Goal: Task Accomplishment & Management: Use online tool/utility

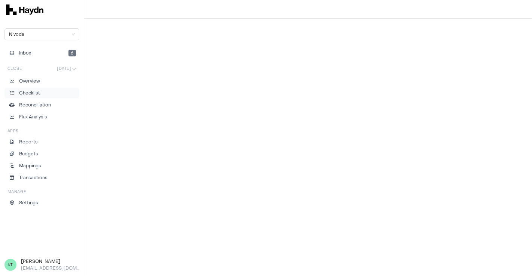
click at [32, 97] on link "Checklist" at bounding box center [41, 93] width 75 height 10
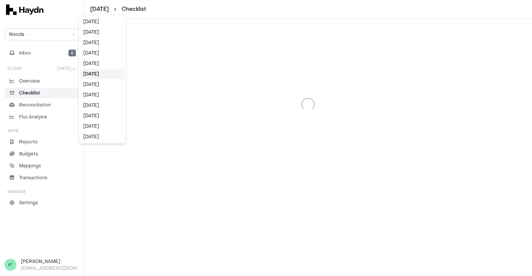
click at [113, 10] on html "[DATE] Checklist Nivoda Inbox 6 Close [DATE] Overview Checklist Reconciliation …" at bounding box center [266, 138] width 532 height 276
click at [99, 62] on div "[DATE]" at bounding box center [103, 63] width 44 height 10
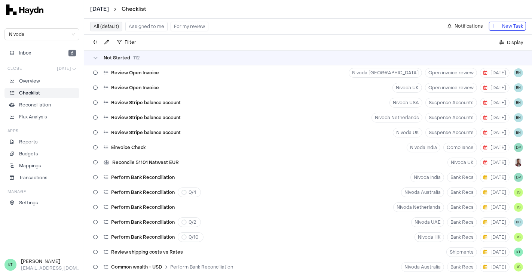
click at [37, 90] on p "Checklist" at bounding box center [29, 93] width 21 height 7
click at [143, 28] on button "Assigned to me" at bounding box center [146, 27] width 42 height 10
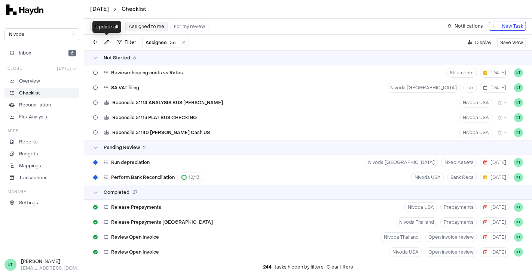
click at [107, 26] on div "Update all" at bounding box center [106, 27] width 29 height 12
click at [107, 25] on button "All (default)" at bounding box center [106, 27] width 32 height 10
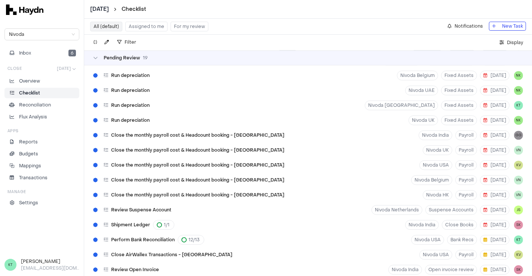
scroll to position [1881, 0]
click at [164, 104] on div "Run depreciation Nivoda South Africa Fixed Assets [DATE] KT" at bounding box center [307, 105] width 447 height 15
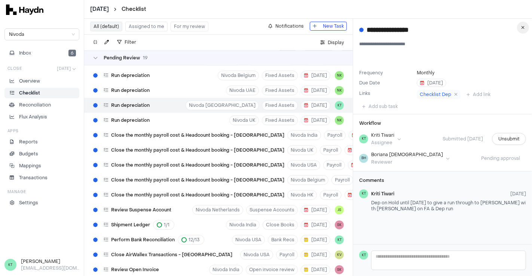
click at [521, 30] on button "button" at bounding box center [523, 28] width 12 height 12
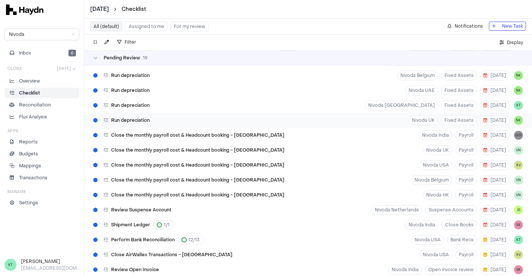
click at [236, 116] on div "Run depreciation Nivoda UK Fixed Assets [DATE] NK" at bounding box center [307, 120] width 447 height 15
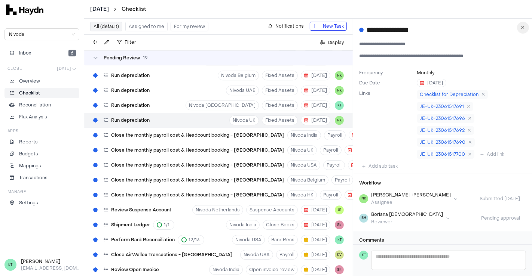
click at [522, 27] on icon "button" at bounding box center [522, 27] width 3 height 4
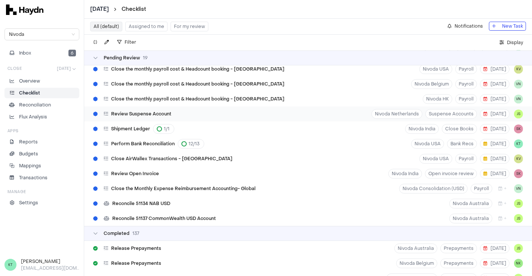
scroll to position [1978, 0]
click at [212, 157] on div "Close AirWallex Transactions - [GEOGRAPHIC_DATA] Nivoda USA Payroll [DATE] KV" at bounding box center [307, 158] width 447 height 15
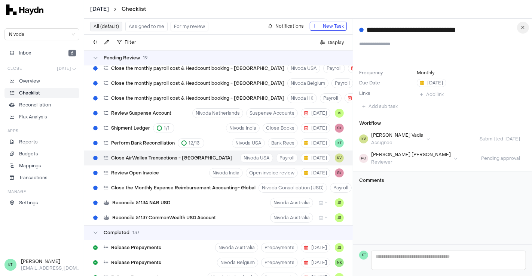
click at [520, 32] on button "button" at bounding box center [523, 28] width 12 height 12
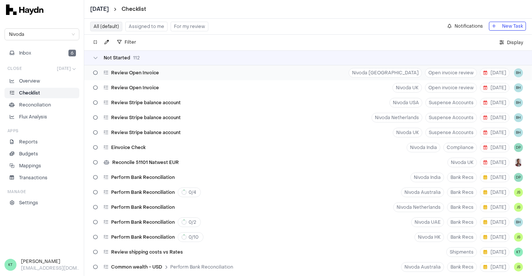
click at [186, 75] on div "Review Open Invoice [GEOGRAPHIC_DATA] Open invoice review [DATE] BH" at bounding box center [307, 72] width 447 height 15
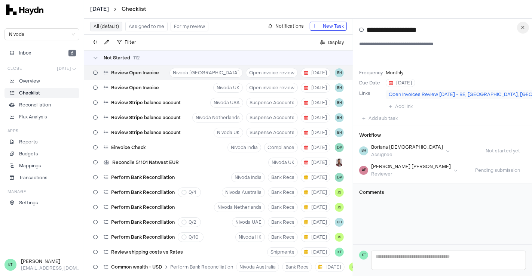
click at [523, 31] on button "button" at bounding box center [523, 28] width 12 height 12
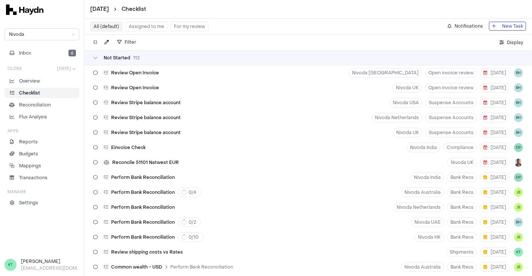
click at [147, 25] on button "Assigned to me" at bounding box center [146, 27] width 42 height 10
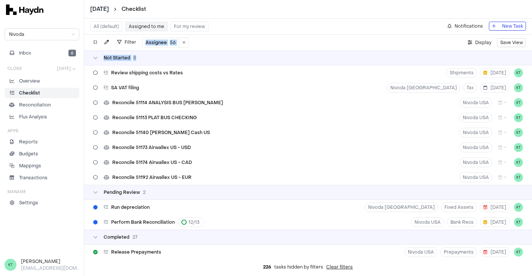
drag, startPoint x: 272, startPoint y: 20, endPoint x: 271, endPoint y: 64, distance: 44.5
click at [271, 64] on div "All (default) Assigned to me For my review Notifications New Task Filter Assign…" at bounding box center [307, 148] width 447 height 258
click at [270, 71] on div "Review shipping costs vs Rates Shipments [DATE] KT" at bounding box center [307, 72] width 447 height 15
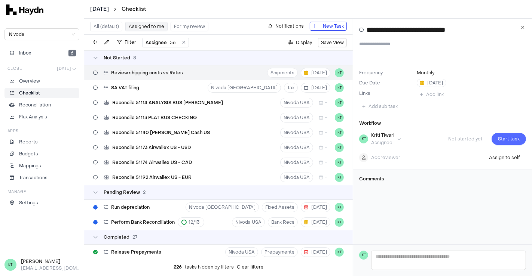
click at [505, 142] on span "Start task" at bounding box center [508, 138] width 22 height 7
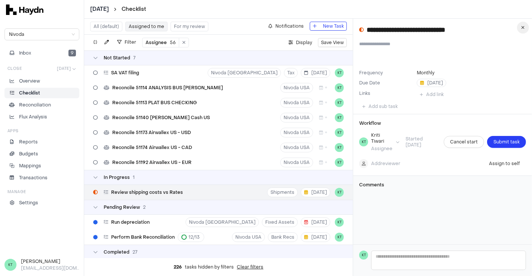
click at [524, 24] on button "button" at bounding box center [523, 28] width 12 height 12
